Goal: Task Accomplishment & Management: Use online tool/utility

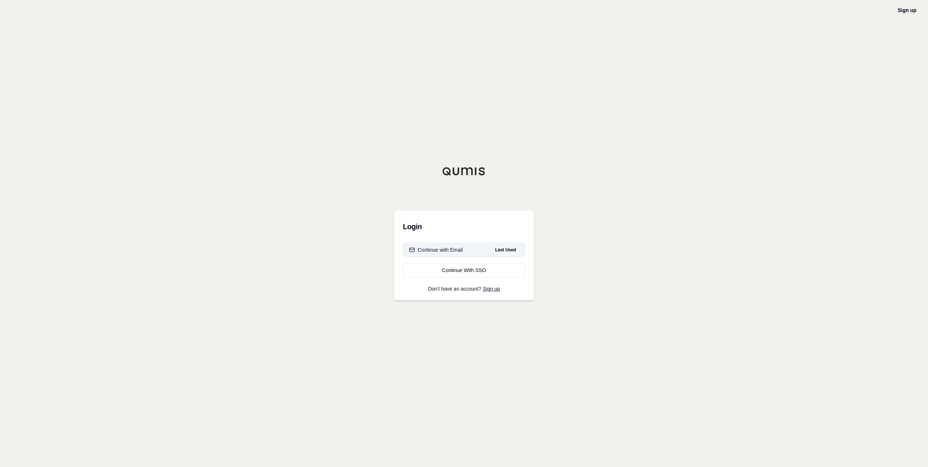
click at [470, 249] on button "Continue with Email Last Used" at bounding box center [464, 250] width 122 height 15
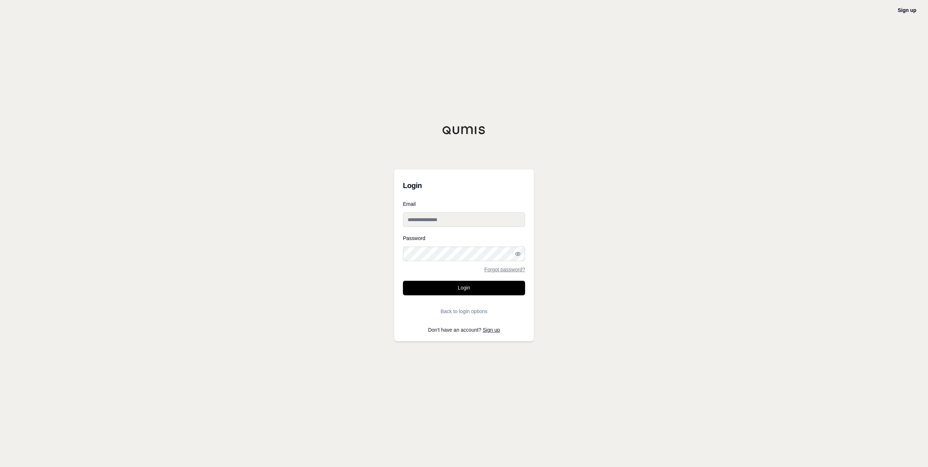
type input "**********"
click at [452, 290] on button "Login" at bounding box center [464, 288] width 122 height 15
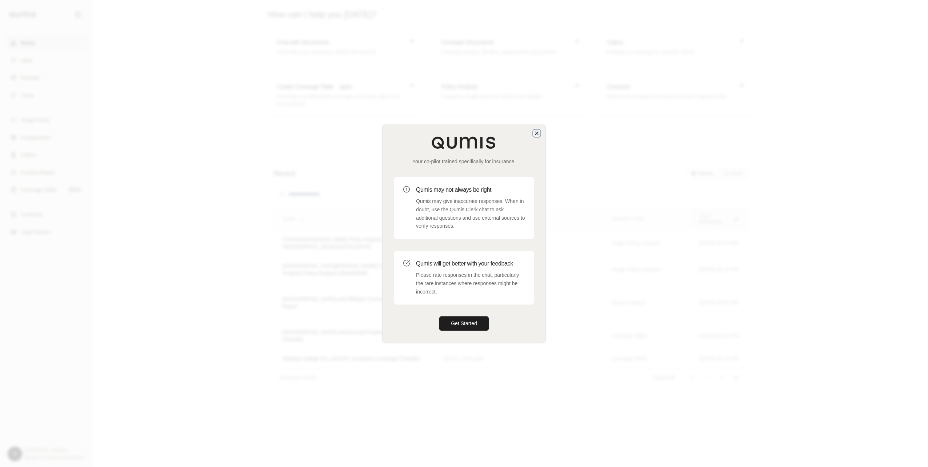
click at [536, 131] on icon "button" at bounding box center [537, 133] width 6 height 6
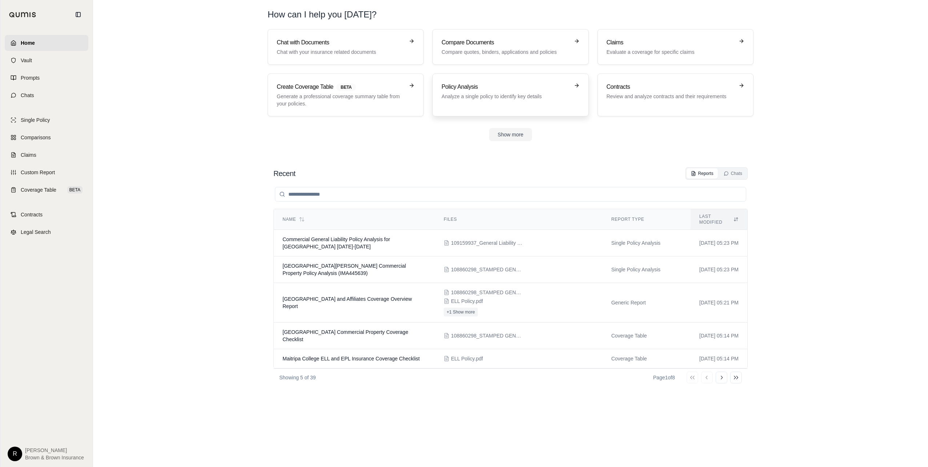
click at [505, 103] on div "Policy Analysis Analyze a single policy to identify key details" at bounding box center [511, 95] width 138 height 25
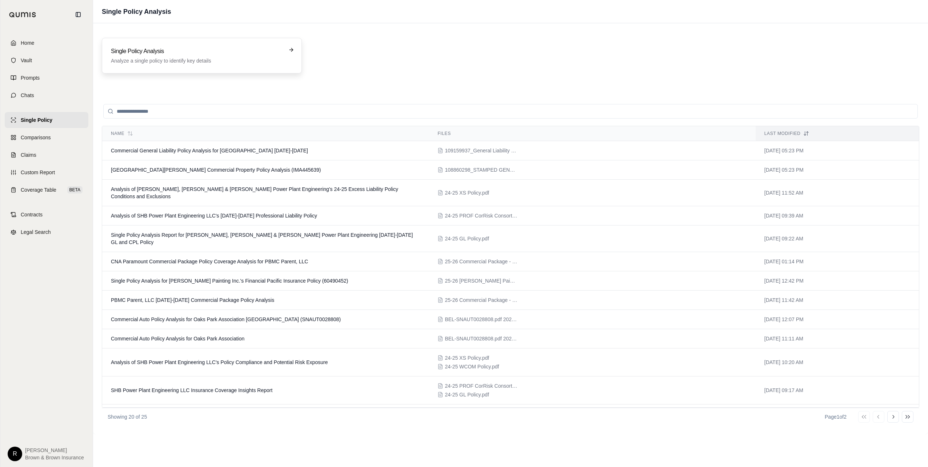
click at [180, 52] on h3 "Single Policy Analysis" at bounding box center [197, 51] width 172 height 9
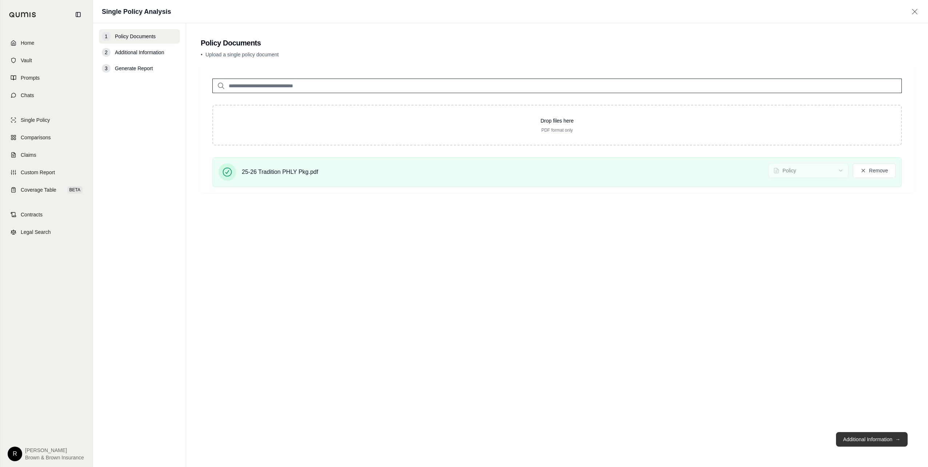
click at [857, 440] on button "Additional Information →" at bounding box center [872, 439] width 72 height 15
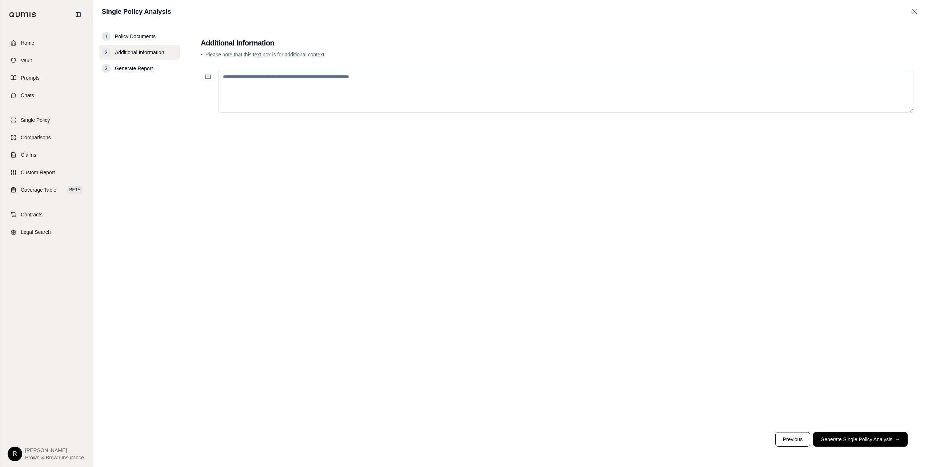
click at [243, 99] on textarea at bounding box center [566, 91] width 696 height 43
click at [246, 92] on textarea at bounding box center [566, 91] width 696 height 43
paste textarea "**********"
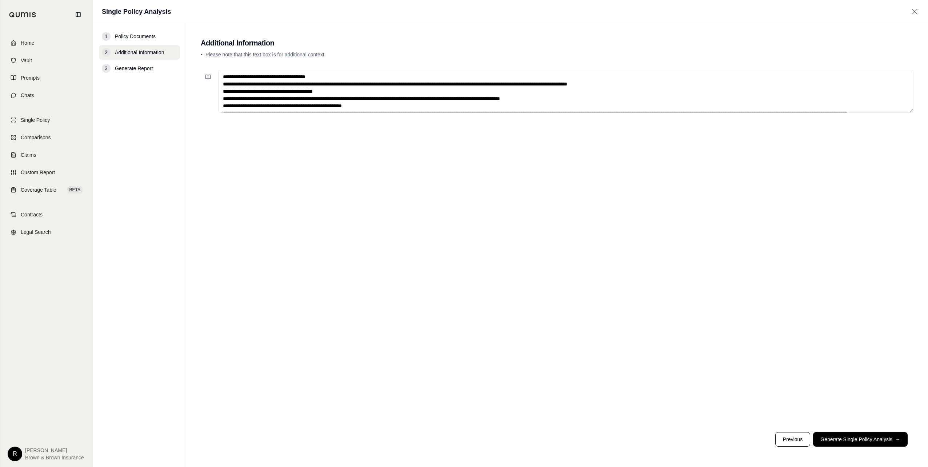
click at [227, 79] on textarea at bounding box center [566, 91] width 696 height 43
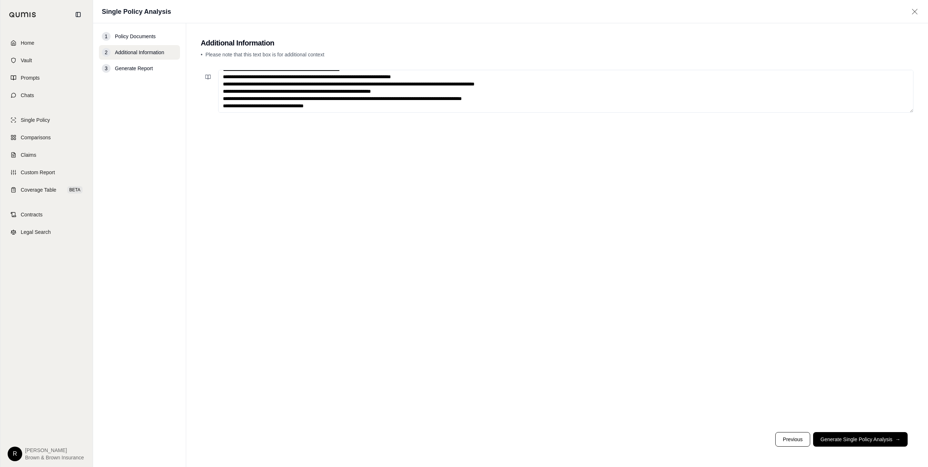
scroll to position [109, 0]
click at [252, 107] on textarea at bounding box center [566, 91] width 696 height 43
paste textarea "**********"
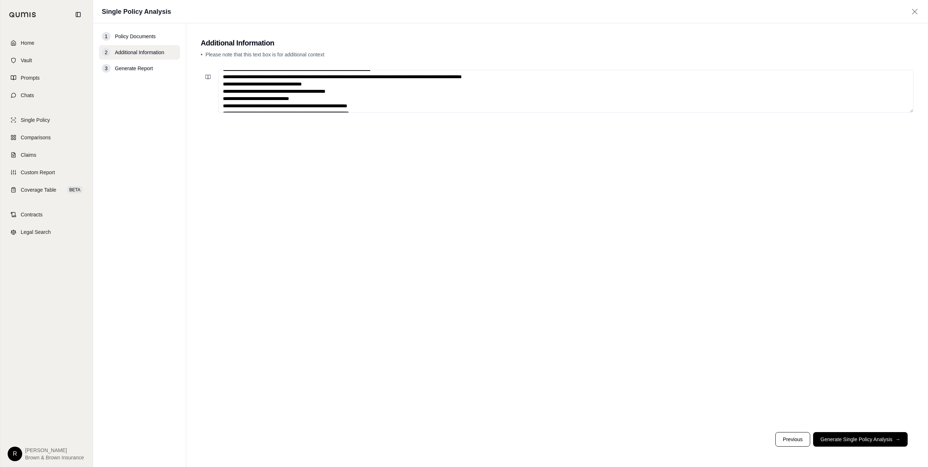
click at [224, 105] on textarea at bounding box center [566, 91] width 696 height 43
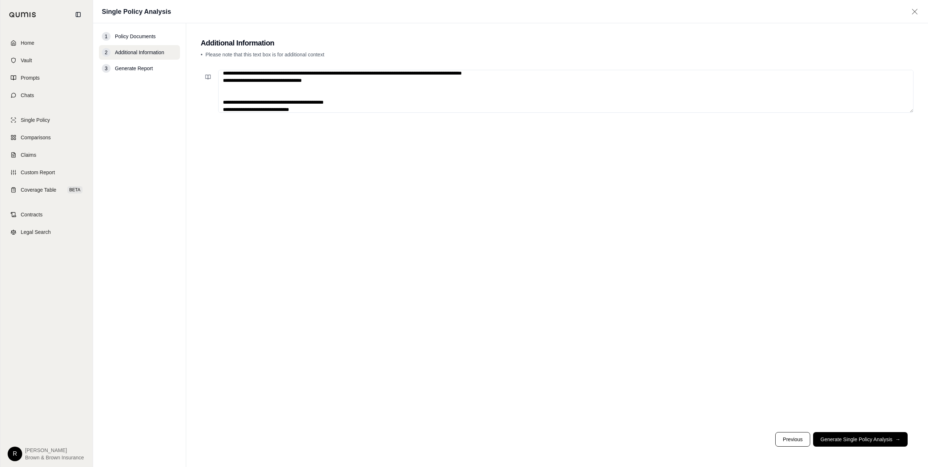
scroll to position [120, 0]
click at [232, 103] on textarea at bounding box center [566, 91] width 696 height 43
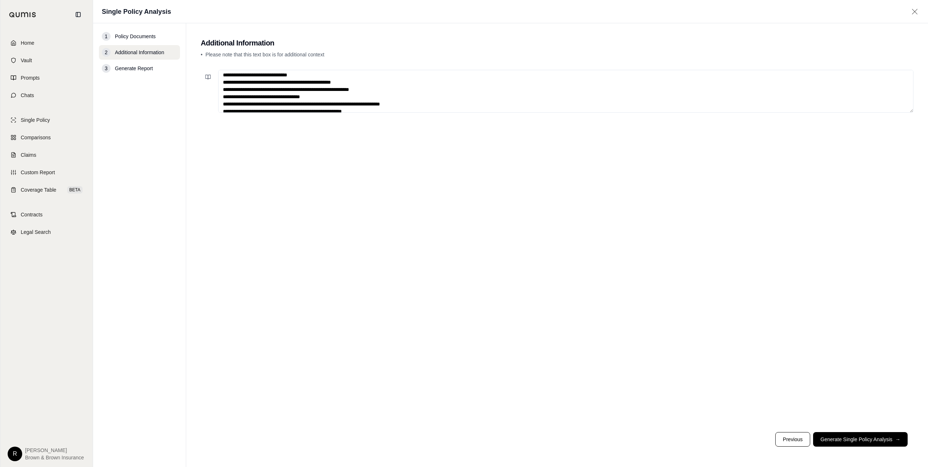
scroll to position [335, 0]
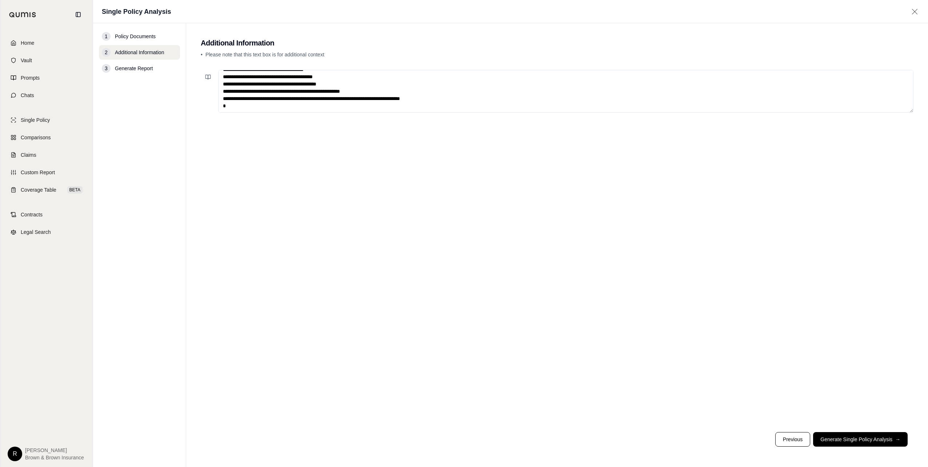
click at [252, 105] on textarea at bounding box center [566, 91] width 696 height 43
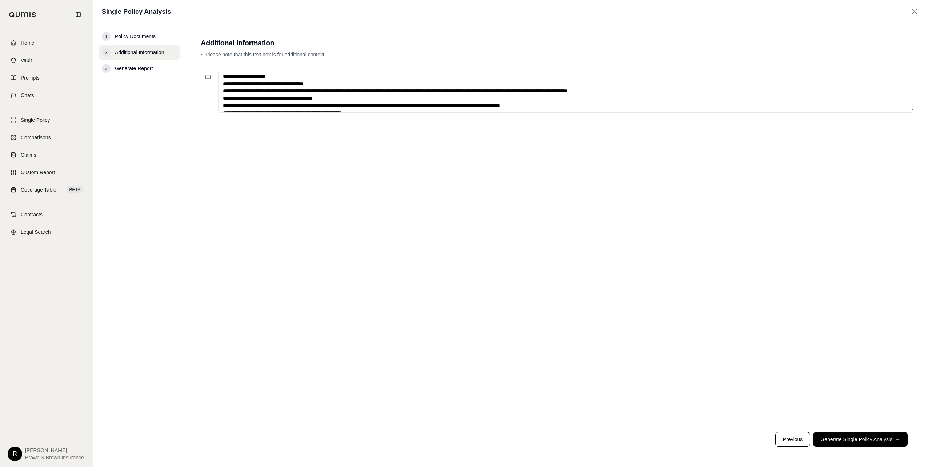
scroll to position [0, 0]
type textarea "**********"
click at [851, 439] on button "Generate Single Policy Analysis →" at bounding box center [861, 439] width 95 height 15
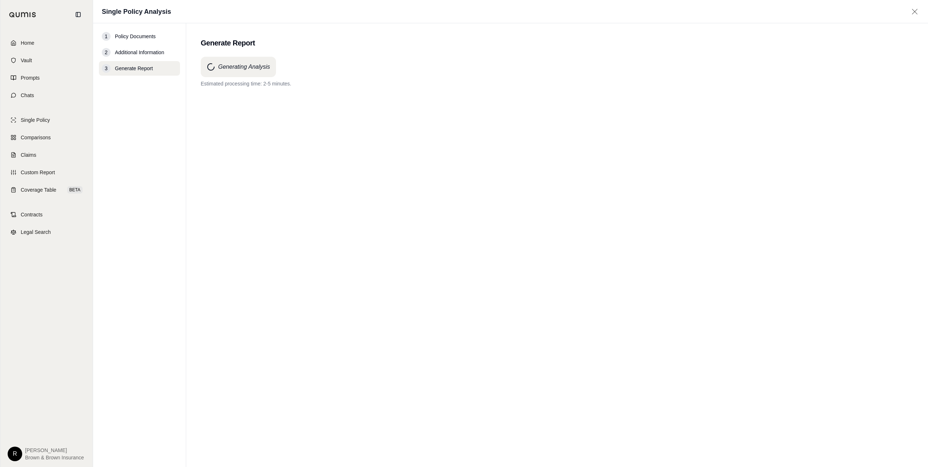
drag, startPoint x: 395, startPoint y: 142, endPoint x: 329, endPoint y: 143, distance: 65.5
click at [329, 143] on div "Generating Analysis Estimated processing time: 2-5 minutes." at bounding box center [557, 249] width 713 height 384
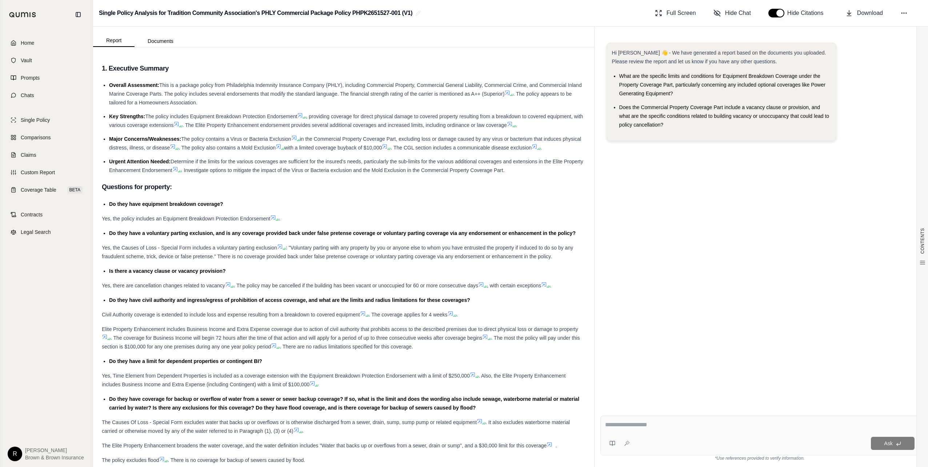
click at [194, 216] on span "Yes, the policy includes an Equipment Breakdown Protection Endorsement" at bounding box center [186, 219] width 168 height 6
drag, startPoint x: 194, startPoint y: 216, endPoint x: 251, endPoint y: 219, distance: 56.8
click at [251, 219] on span "Yes, the policy includes an Equipment Breakdown Protection Endorsement" at bounding box center [186, 219] width 168 height 6
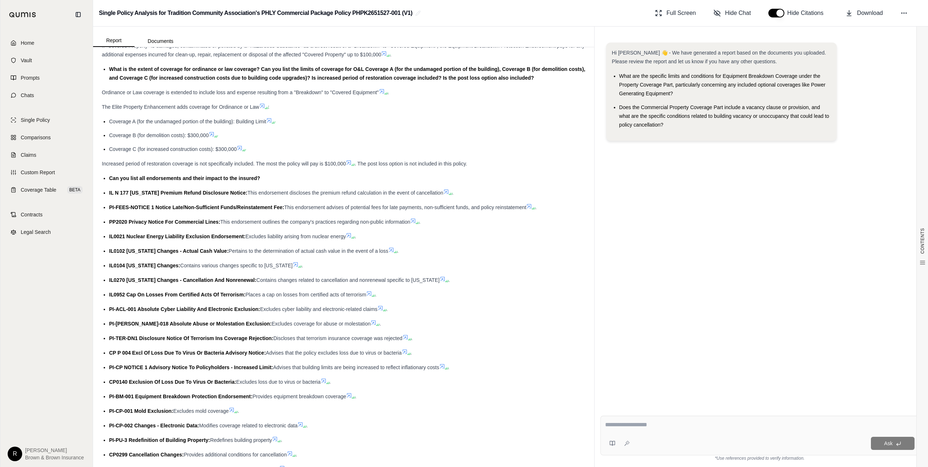
scroll to position [582, 0]
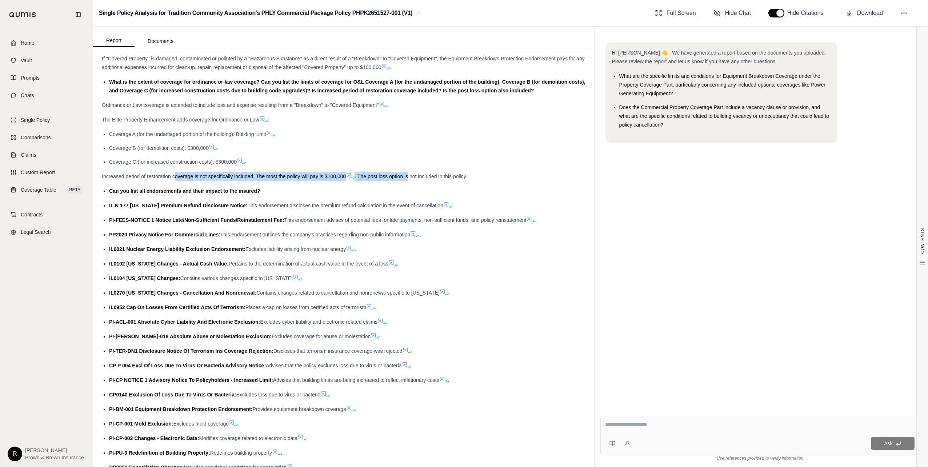
drag, startPoint x: 176, startPoint y: 175, endPoint x: 411, endPoint y: 175, distance: 235.4
click at [411, 175] on div "Increased period of restoration coverage is not specifically included. The most…" at bounding box center [344, 176] width 484 height 9
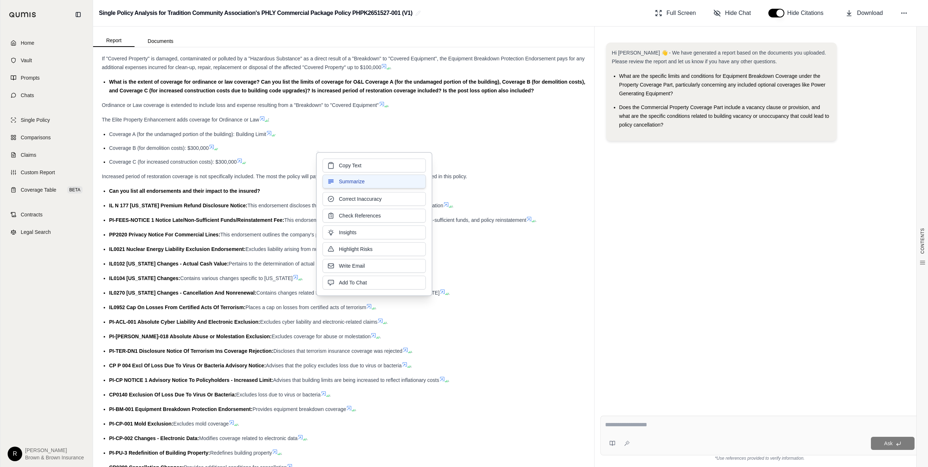
click at [414, 175] on div "Copy Text Summarize Correct Inaccuracy Check References Insights Highlight Risk…" at bounding box center [374, 224] width 103 height 131
click at [181, 190] on span "Can you list all endorsements and their impact to the insured?" at bounding box center [184, 191] width 151 height 6
click at [307, 188] on div "Can you list all endorsements and their impact to the insured?" at bounding box center [347, 191] width 477 height 9
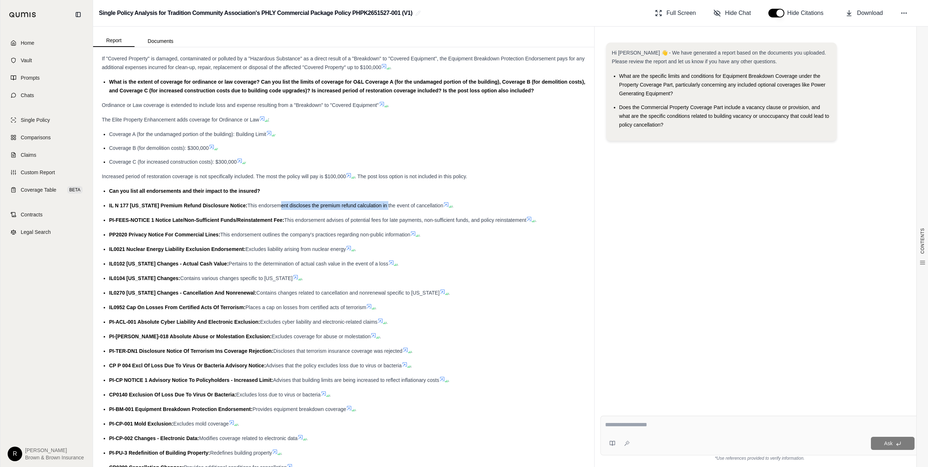
drag, startPoint x: 270, startPoint y: 206, endPoint x: 380, endPoint y: 209, distance: 110.3
click at [380, 209] on div "IL N 177 [US_STATE] Premium Refund Disclosure Notice: This endorsement disclose…" at bounding box center [347, 205] width 477 height 9
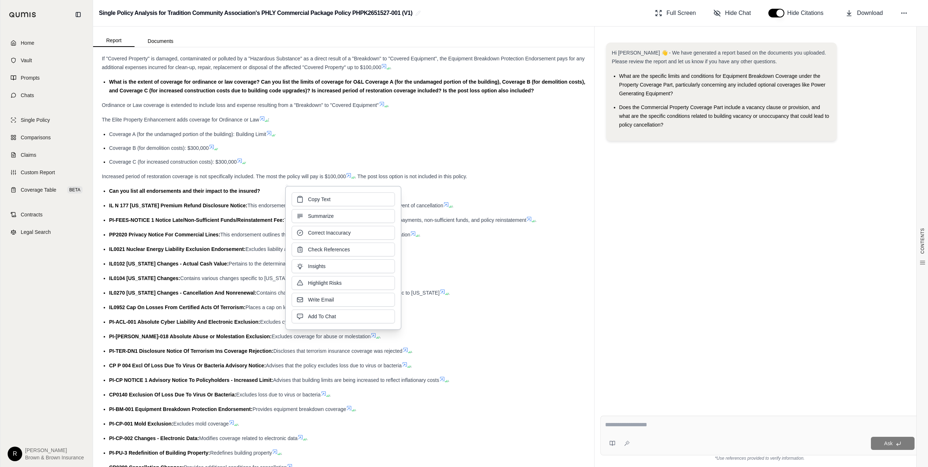
click at [257, 205] on span "This endorsement discloses the premium refund calculation in the event of cance…" at bounding box center [345, 206] width 196 height 6
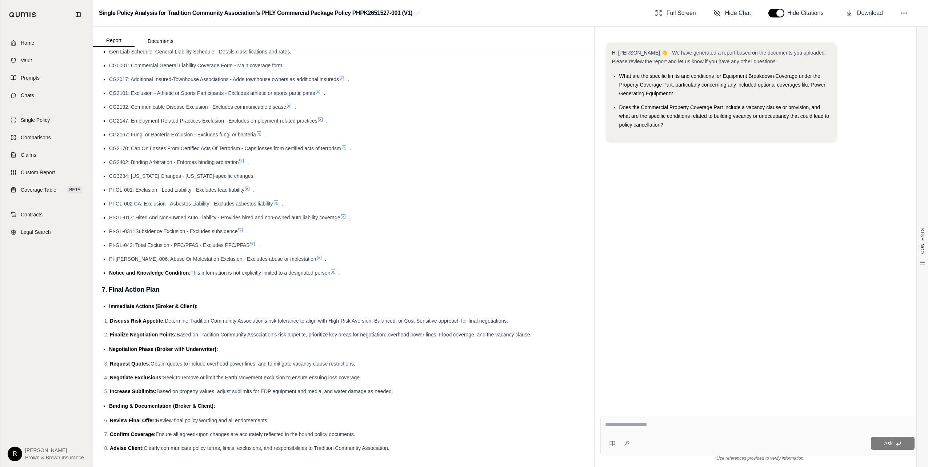
scroll to position [5967, 0]
drag, startPoint x: 148, startPoint y: 335, endPoint x: 192, endPoint y: 334, distance: 43.7
click at [192, 334] on li "Finalize Negotiation Points: Based on Tradition Community Association's risk ap…" at bounding box center [348, 334] width 476 height 9
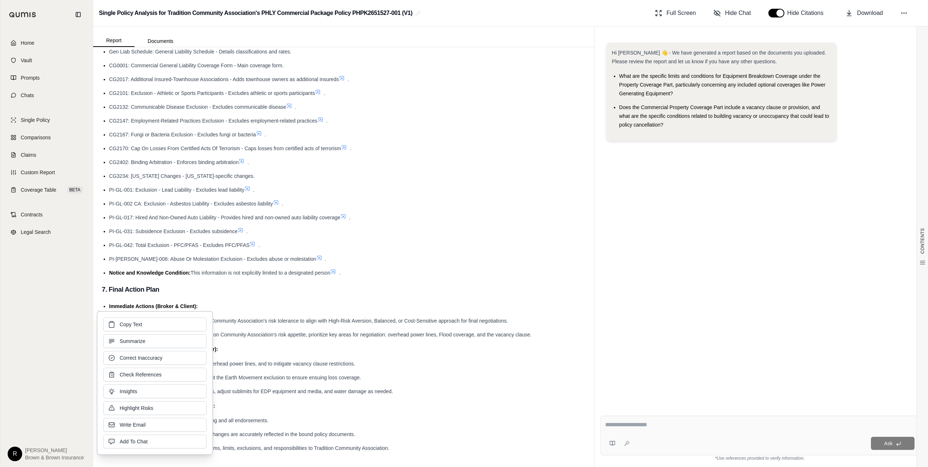
drag, startPoint x: 192, startPoint y: 334, endPoint x: 237, endPoint y: 339, distance: 45.8
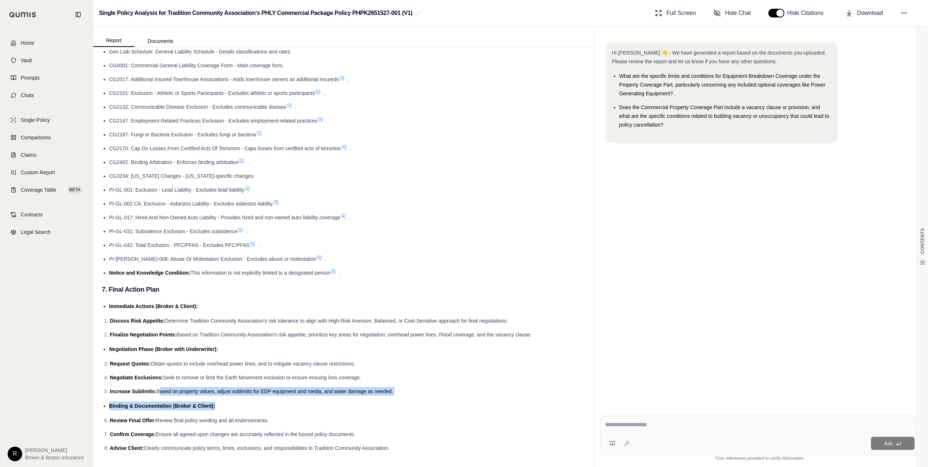
drag, startPoint x: 176, startPoint y: 394, endPoint x: 236, endPoint y: 398, distance: 59.5
drag, startPoint x: 236, startPoint y: 398, endPoint x: 193, endPoint y: 393, distance: 43.3
click at [193, 393] on span "Based on property values, adjust sublimits for EDP equipment and media, and wat…" at bounding box center [274, 392] width 236 height 6
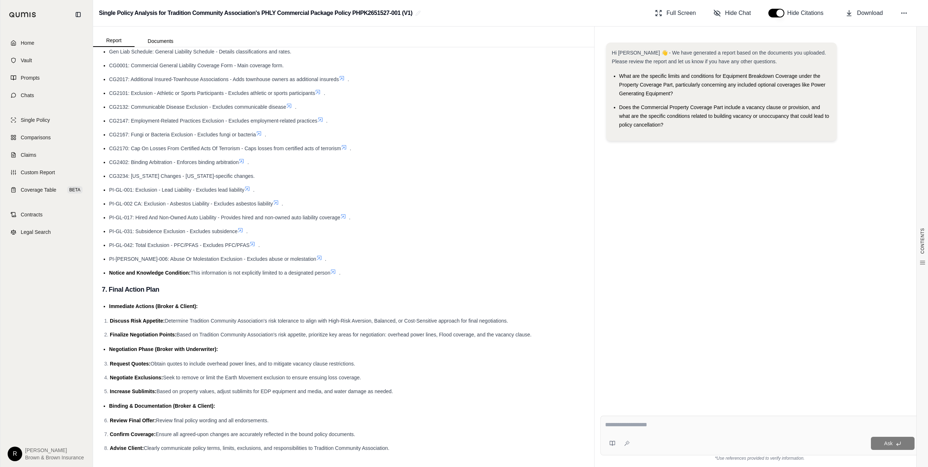
click at [137, 407] on span "Binding & Documentation (Broker & Client):" at bounding box center [162, 406] width 106 height 6
click at [223, 408] on li "Binding & Documentation (Broker & Client):" at bounding box center [347, 406] width 477 height 9
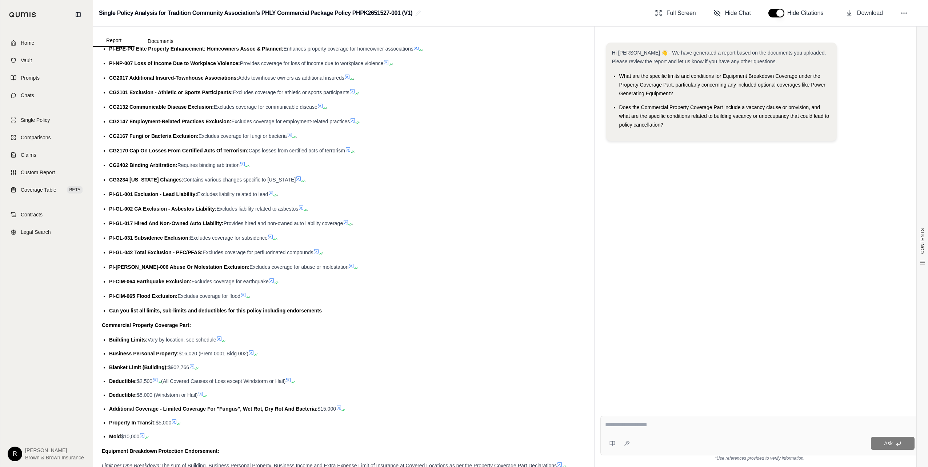
scroll to position [982, 0]
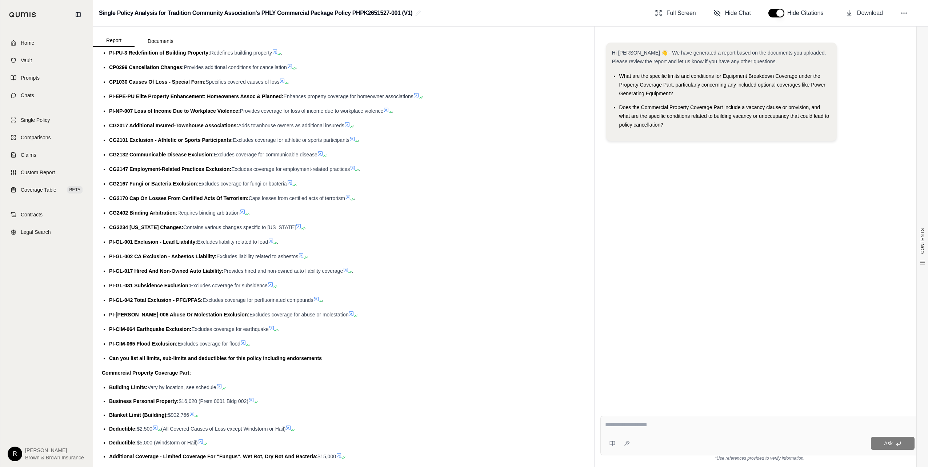
click at [678, 433] on div "Ask" at bounding box center [760, 436] width 319 height 40
paste textarea "**********"
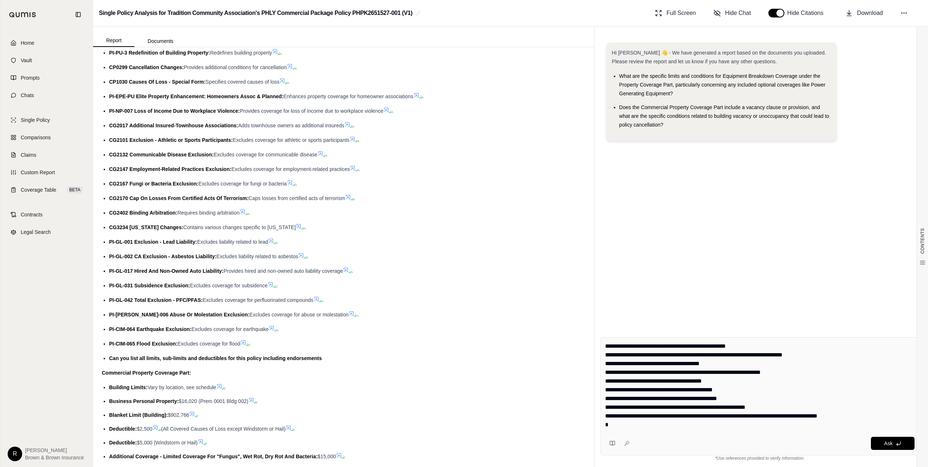
type textarea "**********"
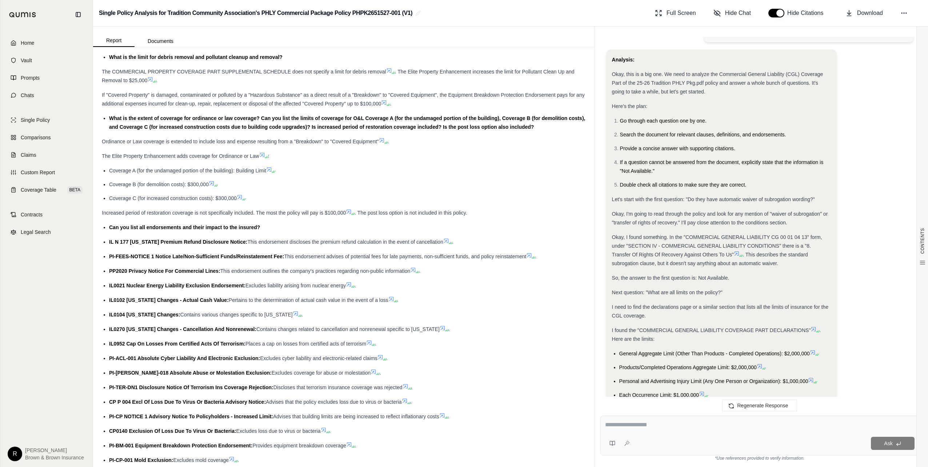
scroll to position [400, 0]
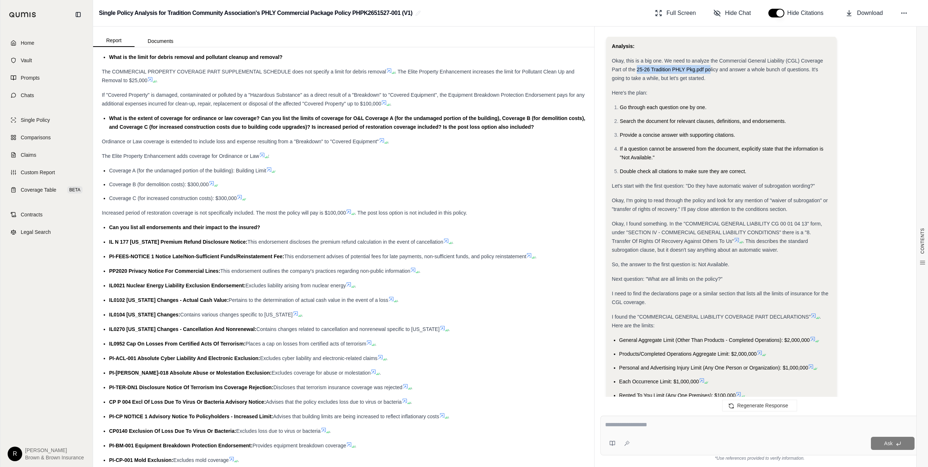
drag, startPoint x: 638, startPoint y: 70, endPoint x: 711, endPoint y: 71, distance: 72.8
click at [711, 71] on span "Okay, this is a big one. We need to analyze the Commercial General Liability (C…" at bounding box center [717, 69] width 211 height 23
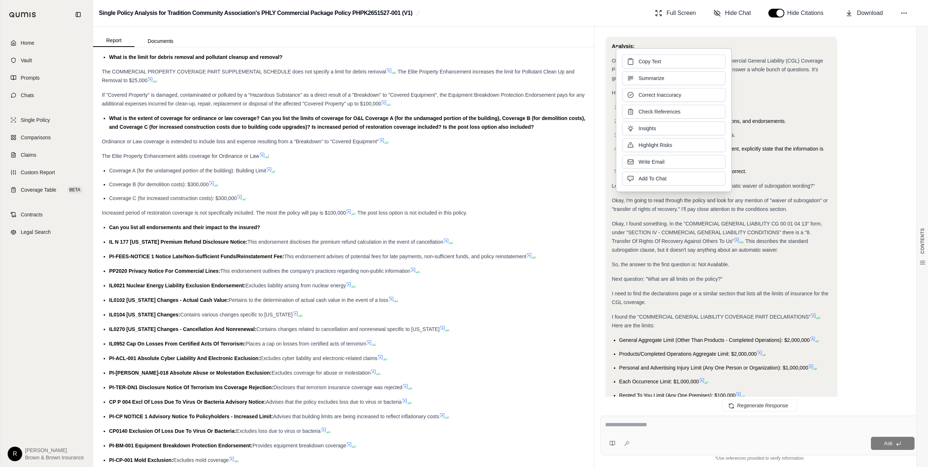
drag, startPoint x: 711, startPoint y: 71, endPoint x: 776, endPoint y: 85, distance: 67.1
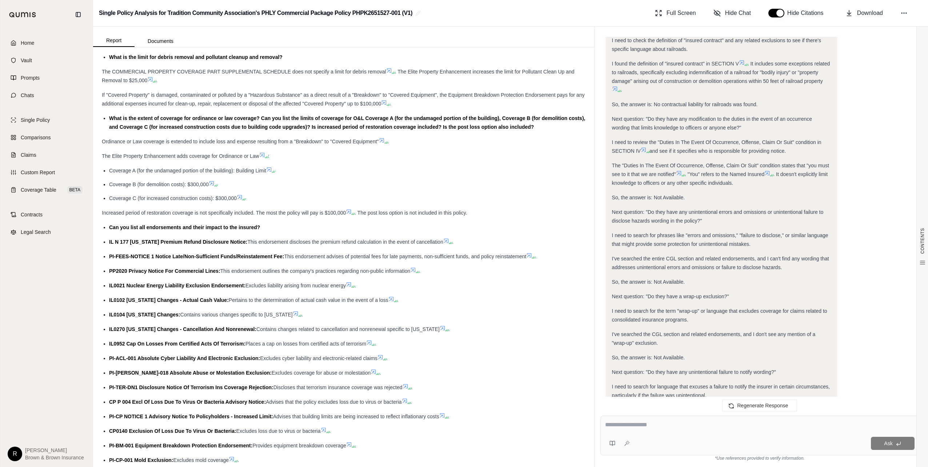
scroll to position [1019, 0]
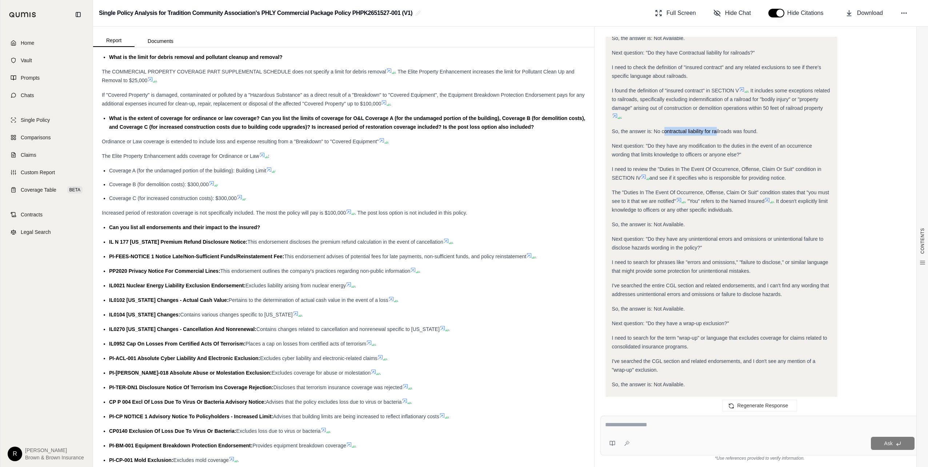
drag, startPoint x: 665, startPoint y: 132, endPoint x: 717, endPoint y: 130, distance: 52.0
click at [717, 130] on span "So, the answer is: No contractual liability for railroads was found." at bounding box center [685, 131] width 146 height 6
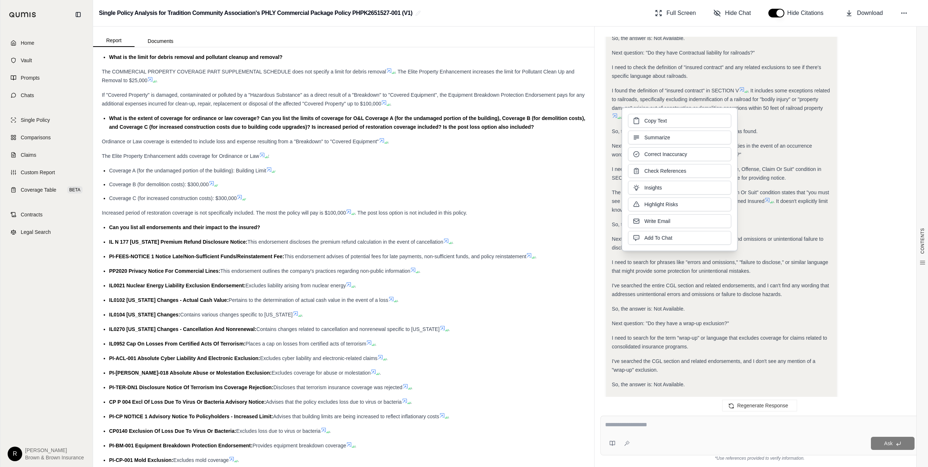
drag, startPoint x: 717, startPoint y: 130, endPoint x: 779, endPoint y: 131, distance: 62.2
click at [779, 131] on div "So, the answer is: No contractual liability for railroads was found." at bounding box center [721, 131] width 219 height 9
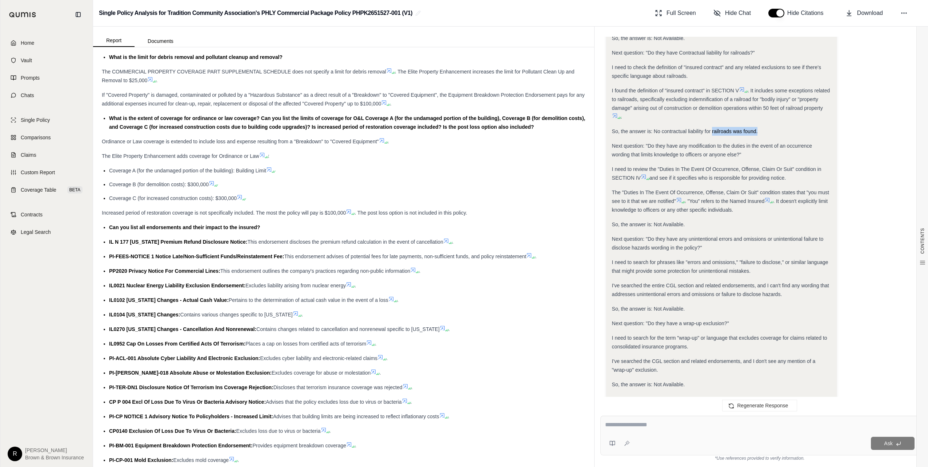
drag, startPoint x: 772, startPoint y: 131, endPoint x: 712, endPoint y: 132, distance: 59.7
click at [712, 132] on div "So, the answer is: No contractual liability for railroads was found." at bounding box center [721, 131] width 219 height 9
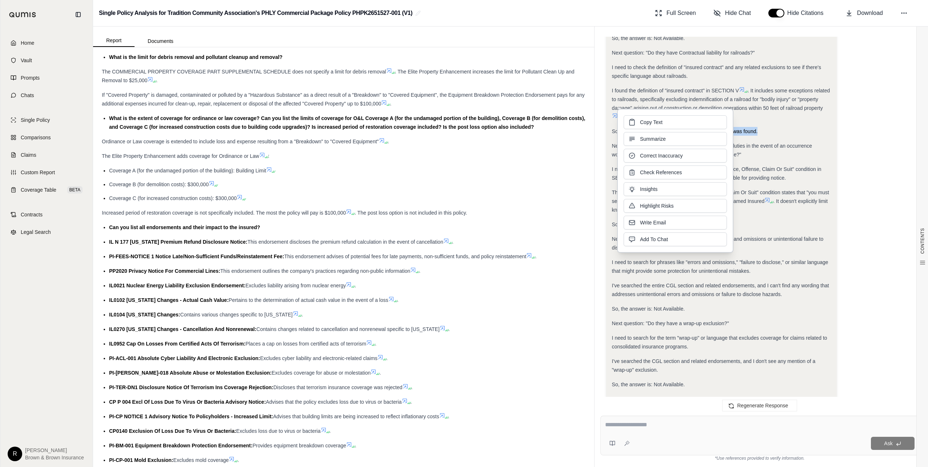
drag, startPoint x: 712, startPoint y: 132, endPoint x: 793, endPoint y: 130, distance: 81.1
click at [793, 130] on div "So, the answer is: No contractual liability for railroads was found." at bounding box center [721, 131] width 219 height 9
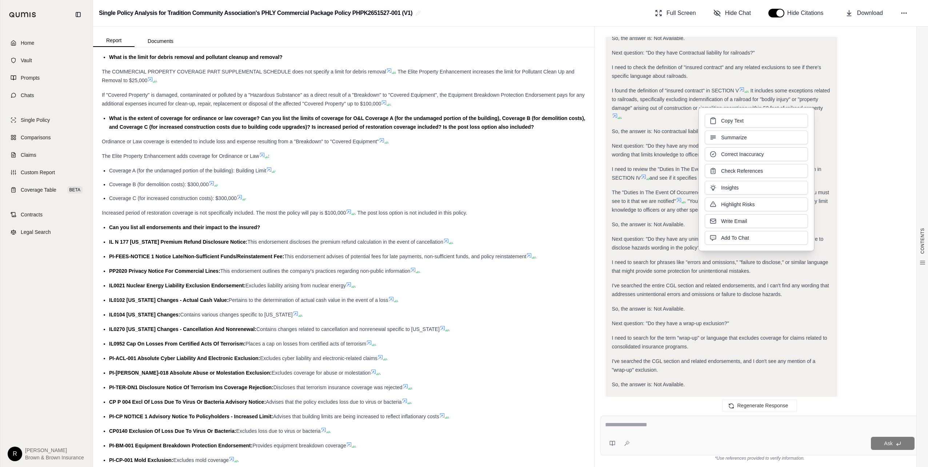
click at [631, 148] on span "Next question: "Do they have any modification to the duties in the event of an …" at bounding box center [712, 150] width 200 height 15
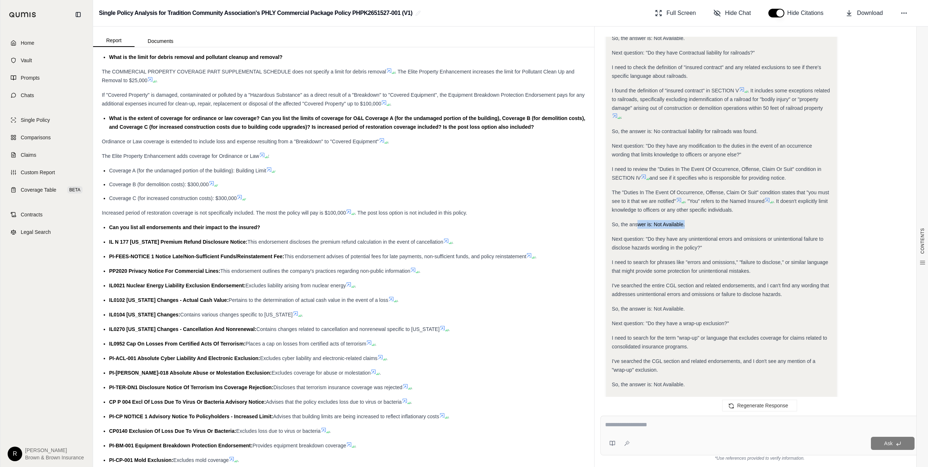
drag, startPoint x: 638, startPoint y: 224, endPoint x: 696, endPoint y: 222, distance: 57.9
click at [696, 222] on div "So, the answer is: Not Available." at bounding box center [721, 224] width 219 height 9
drag, startPoint x: 696, startPoint y: 222, endPoint x: 773, endPoint y: 224, distance: 77.5
click at [773, 224] on div "So, the answer is: Not Available." at bounding box center [721, 224] width 219 height 9
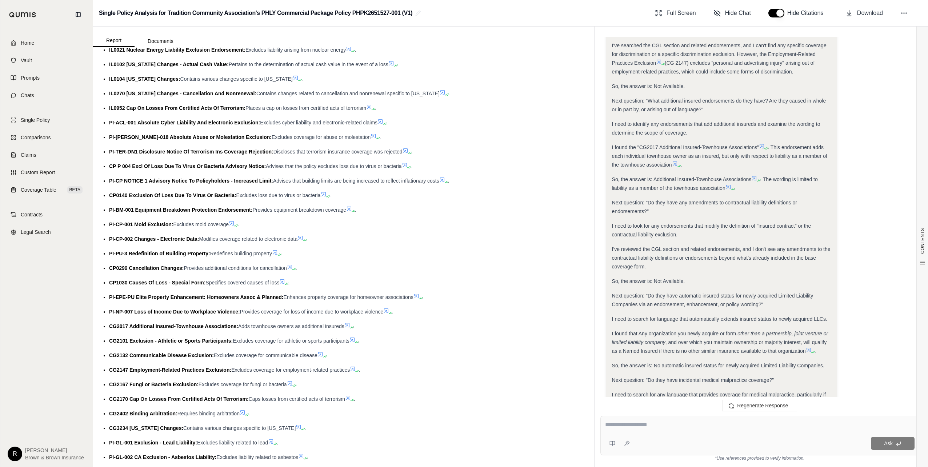
scroll to position [728, 0]
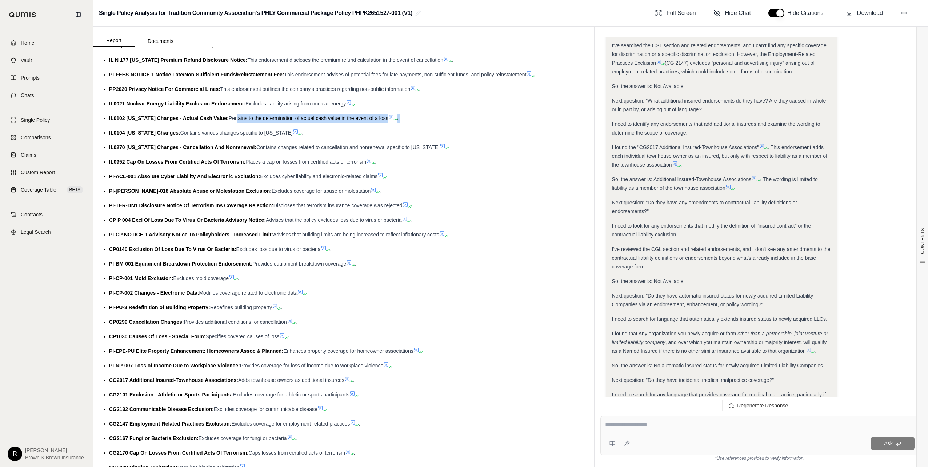
drag, startPoint x: 230, startPoint y: 119, endPoint x: 292, endPoint y: 123, distance: 62.4
click at [292, 123] on ul "Can you list all endorsements and their impact to the insured? IL N 177 [US_STA…" at bounding box center [344, 329] width 484 height 576
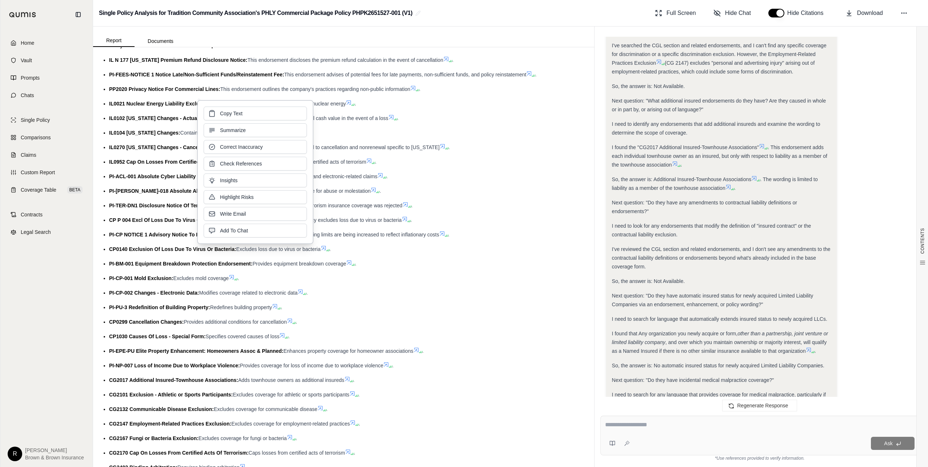
click at [172, 120] on span "IL0102 [US_STATE] Changes - Actual Cash Value:" at bounding box center [169, 118] width 120 height 6
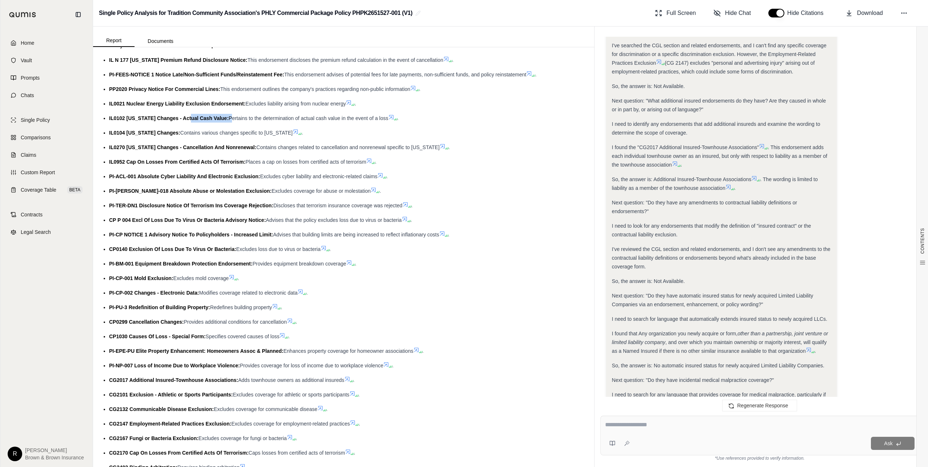
drag, startPoint x: 186, startPoint y: 119, endPoint x: 226, endPoint y: 121, distance: 40.1
click at [226, 121] on div "IL0102 [US_STATE] Changes - Actual Cash Value: Pertains to the determination of…" at bounding box center [347, 118] width 477 height 9
click at [303, 119] on span "Pertains to the determination of actual cash value in the event of a loss" at bounding box center [309, 118] width 160 height 6
